Goal: Task Accomplishment & Management: Manage account settings

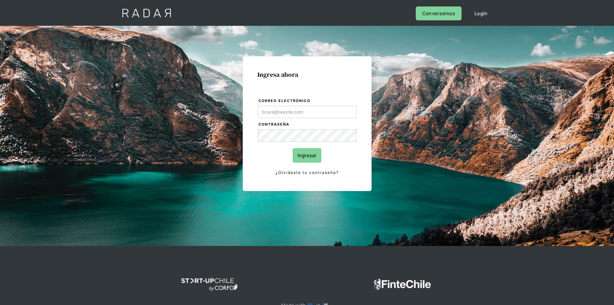
type input "[PERSON_NAME][EMAIL_ADDRESS][PERSON_NAME][DOMAIN_NAME]"
click at [316, 157] on input "Ingresar" at bounding box center [307, 155] width 29 height 15
type input "[PERSON_NAME][EMAIL_ADDRESS][PERSON_NAME][DOMAIN_NAME]"
click at [316, 161] on input "Ingresar" at bounding box center [307, 155] width 29 height 15
